Goal: Task Accomplishment & Management: Use online tool/utility

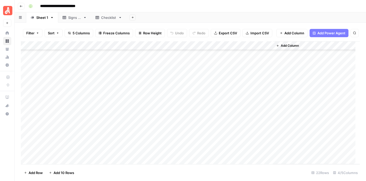
scroll to position [103, 0]
click at [261, 86] on div "Add Column" at bounding box center [190, 102] width 339 height 123
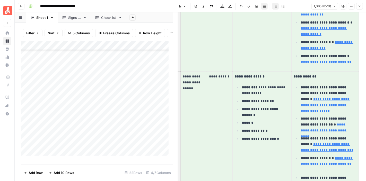
scroll to position [1517, 0]
type input "[URL][DOMAIN_NAME]"
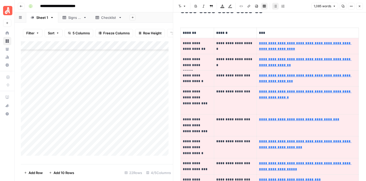
scroll to position [0, 0]
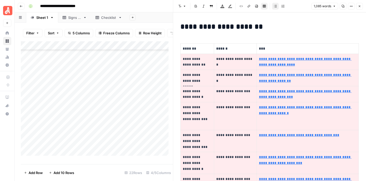
click at [362, 6] on button "Close" at bounding box center [360, 6] width 7 height 7
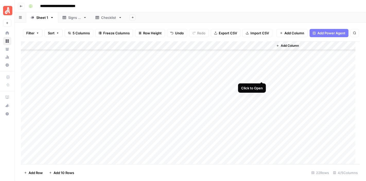
click at [262, 71] on div "Add Column" at bounding box center [190, 102] width 339 height 123
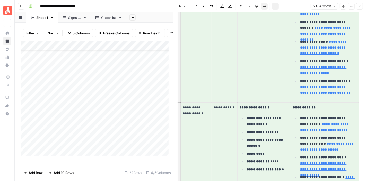
scroll to position [3381, 0]
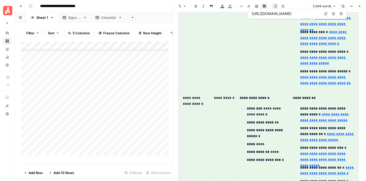
click at [360, 6] on icon "button" at bounding box center [360, 6] width 2 height 2
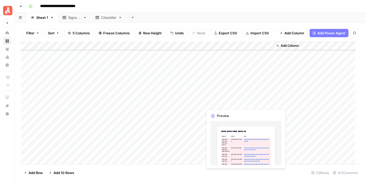
scroll to position [74, 0]
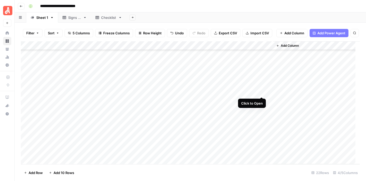
click at [260, 87] on div "Add Column" at bounding box center [190, 102] width 339 height 123
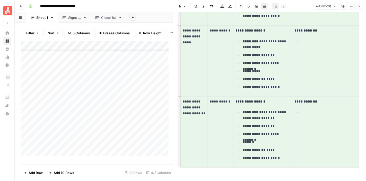
scroll to position [1241, 0]
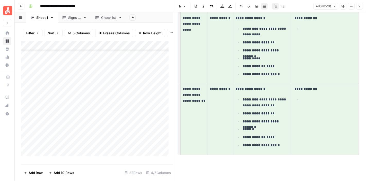
click at [360, 7] on icon "button" at bounding box center [359, 6] width 3 height 3
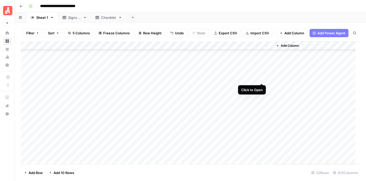
click at [262, 73] on div "Add Column" at bounding box center [190, 102] width 339 height 123
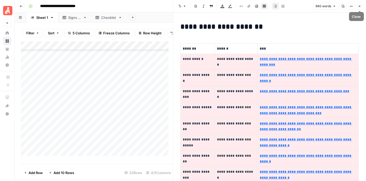
click at [360, 6] on icon "button" at bounding box center [359, 6] width 3 height 3
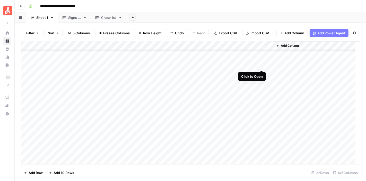
click at [261, 61] on div "Add Column" at bounding box center [190, 102] width 339 height 123
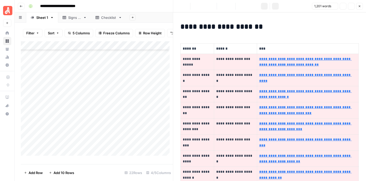
type input "[URL][DOMAIN_NAME][PERSON_NAME]"
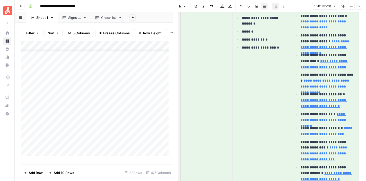
scroll to position [1807, 0]
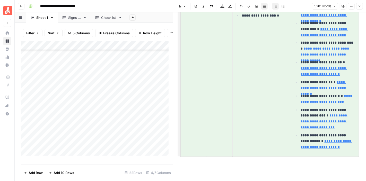
click at [359, 4] on button "Close" at bounding box center [360, 6] width 7 height 7
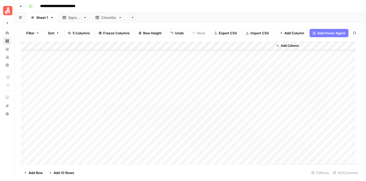
scroll to position [17, 0]
click at [261, 104] on div "Add Column" at bounding box center [190, 102] width 339 height 123
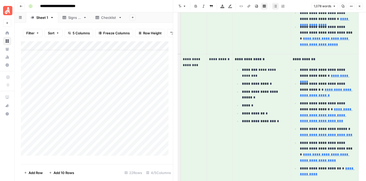
scroll to position [1222, 0]
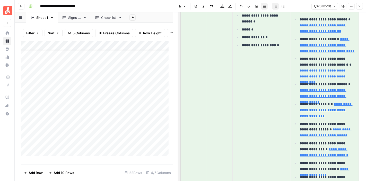
click at [360, 5] on icon "button" at bounding box center [359, 6] width 3 height 3
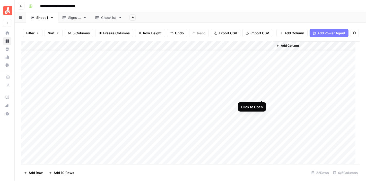
click at [261, 89] on div "Add Column" at bounding box center [190, 102] width 339 height 123
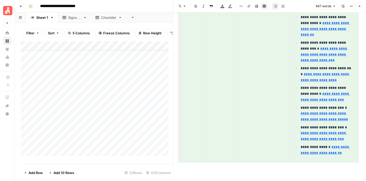
scroll to position [1845, 0]
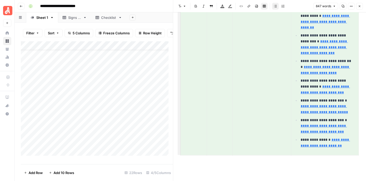
click at [360, 7] on icon "button" at bounding box center [359, 6] width 3 height 3
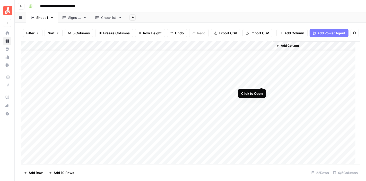
click at [263, 78] on div "Add Column" at bounding box center [190, 102] width 339 height 123
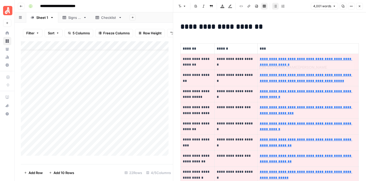
type input "[URL][DOMAIN_NAME][PERSON_NAME]"
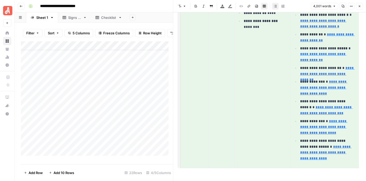
scroll to position [4980, 0]
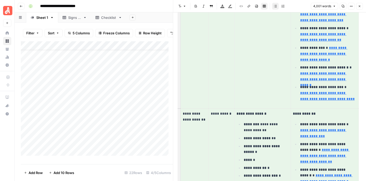
click at [361, 6] on icon "button" at bounding box center [359, 6] width 3 height 3
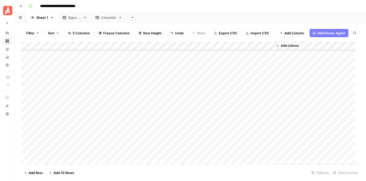
scroll to position [189, 0]
click at [268, 146] on div "Add Column" at bounding box center [190, 102] width 339 height 123
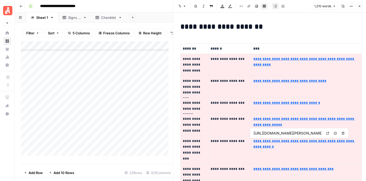
type input "[URL][DOMAIN_NAME][PERSON_NAME][US_STATE]"
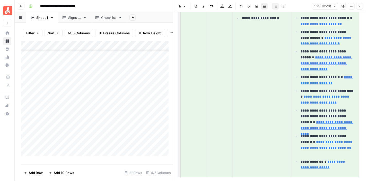
scroll to position [2281, 0]
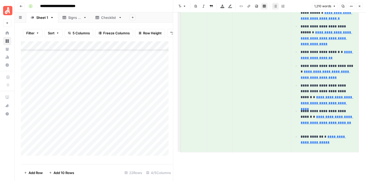
click at [358, 6] on icon "button" at bounding box center [359, 6] width 3 height 3
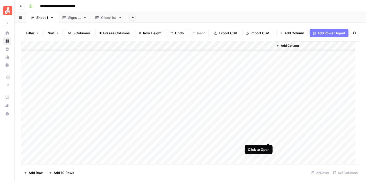
click at [267, 133] on div "Add Column" at bounding box center [190, 102] width 339 height 123
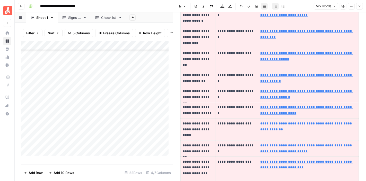
scroll to position [853, 0]
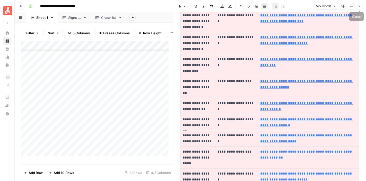
click at [363, 6] on button "Close" at bounding box center [360, 6] width 7 height 7
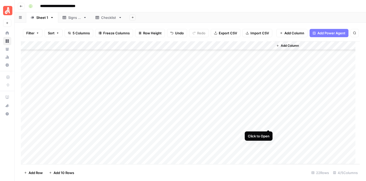
click at [268, 119] on div "Add Column" at bounding box center [190, 102] width 339 height 123
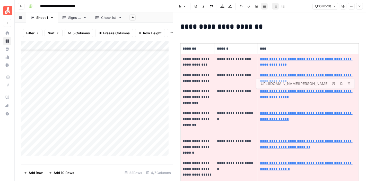
type input "[URL][DOMAIN_NAME][PERSON_NAME]"
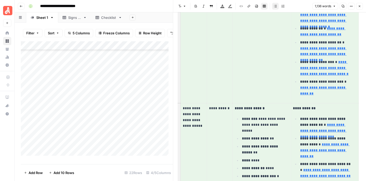
scroll to position [1572, 0]
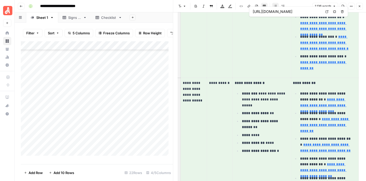
click at [360, 7] on icon "button" at bounding box center [359, 6] width 3 height 3
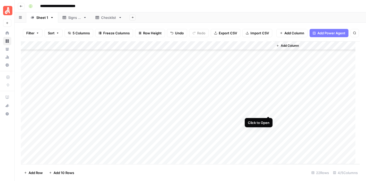
click at [268, 107] on div "Add Column" at bounding box center [190, 102] width 339 height 123
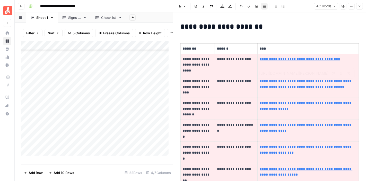
type input "[URL][DOMAIN_NAME][PERSON_NAME][PERSON_NAME]"
click at [358, 5] on button "Close" at bounding box center [360, 6] width 7 height 7
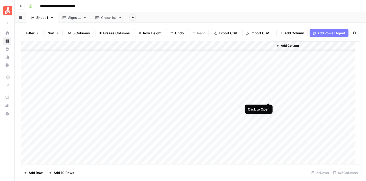
click at [268, 94] on div "Add Column" at bounding box center [190, 102] width 339 height 123
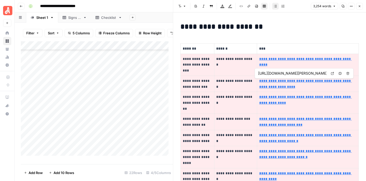
type input "[URL][DOMAIN_NAME][PERSON_NAME]"
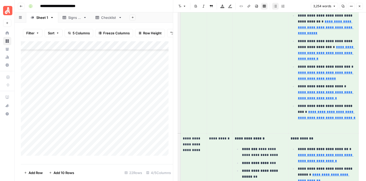
scroll to position [2203, 0]
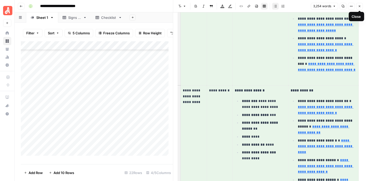
click at [360, 6] on icon "button" at bounding box center [360, 6] width 2 height 2
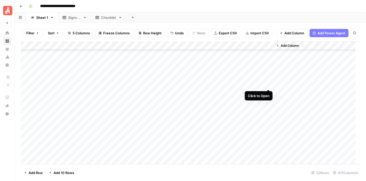
click at [269, 79] on div "Add Column" at bounding box center [190, 102] width 339 height 123
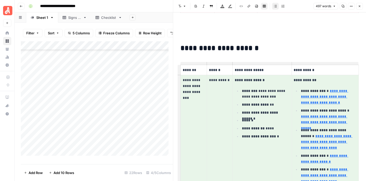
scroll to position [824, 0]
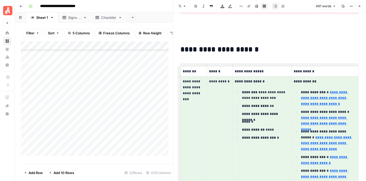
click at [361, 5] on icon "button" at bounding box center [359, 6] width 3 height 3
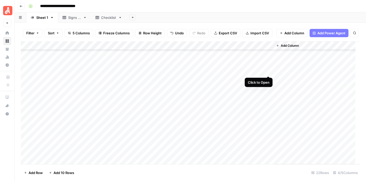
click at [268, 65] on div "Add Column" at bounding box center [190, 102] width 339 height 123
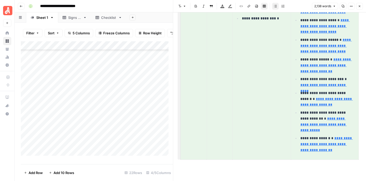
scroll to position [3751, 0]
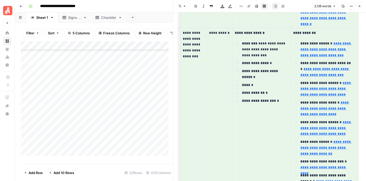
click at [360, 9] on button "Close" at bounding box center [360, 6] width 7 height 7
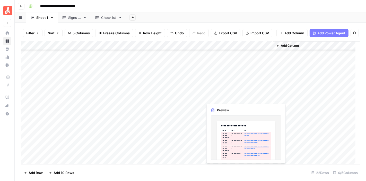
scroll to position [160, 0]
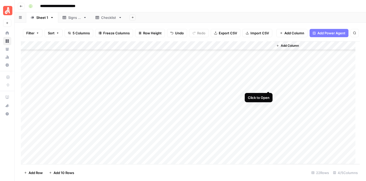
click at [267, 81] on div "Add Column" at bounding box center [190, 102] width 339 height 123
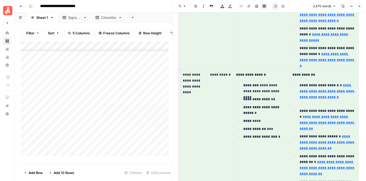
scroll to position [2407, 0]
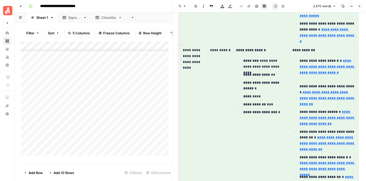
click at [361, 7] on icon "button" at bounding box center [359, 6] width 3 height 3
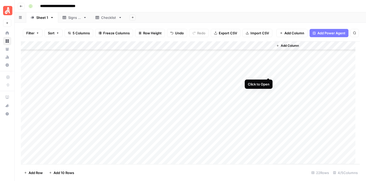
click at [267, 69] on div "Add Column" at bounding box center [190, 102] width 339 height 123
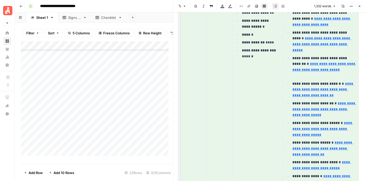
scroll to position [1639, 0]
click at [361, 6] on button "Close" at bounding box center [360, 6] width 7 height 7
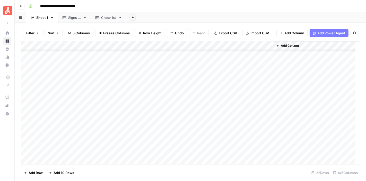
scroll to position [131, 0]
click at [268, 83] on div "Add Column" at bounding box center [190, 102] width 339 height 123
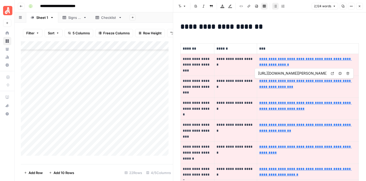
type input "[URL][DOMAIN_NAME][PERSON_NAME]"
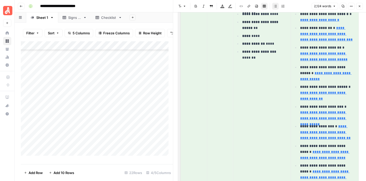
scroll to position [566, 0]
